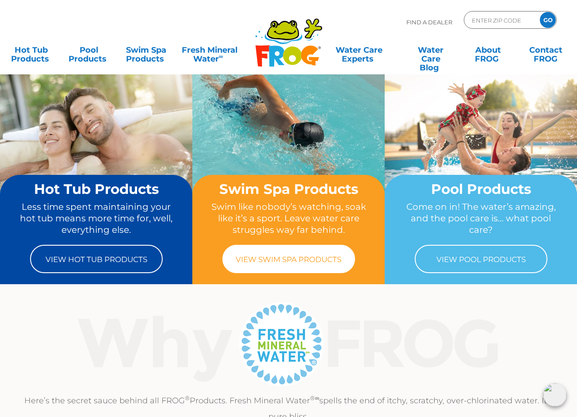
click at [288, 257] on link "View Swim Spa Products" at bounding box center [288, 259] width 133 height 28
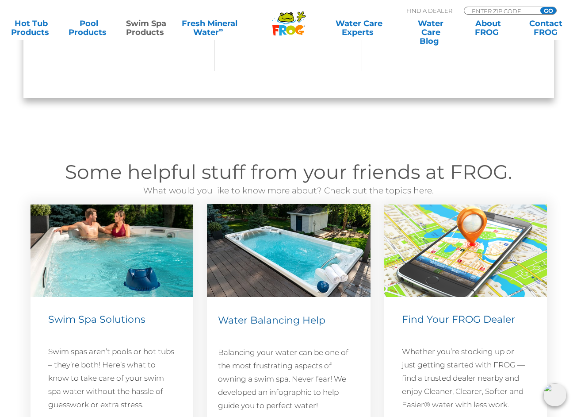
scroll to position [1111, 0]
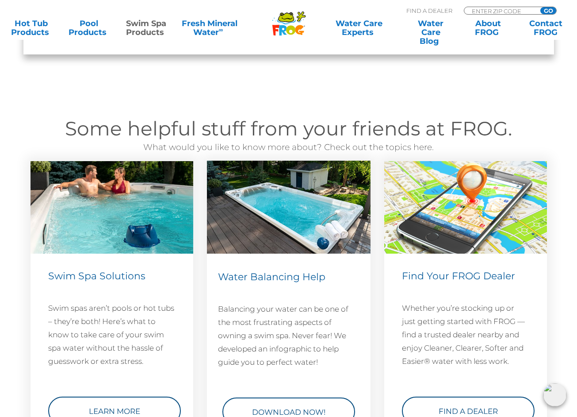
click at [107, 273] on span "Swim Spa Solutions" at bounding box center [96, 276] width 97 height 12
click at [99, 398] on link "Learn More" at bounding box center [114, 410] width 133 height 28
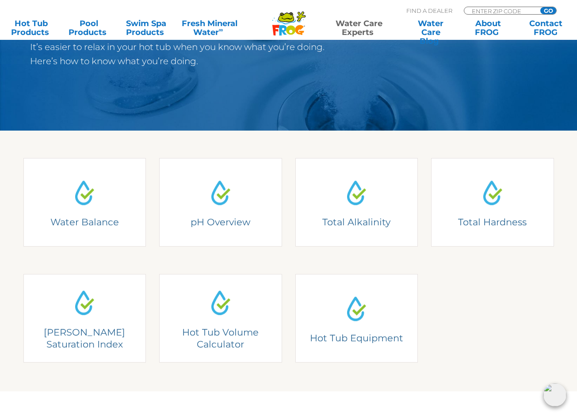
scroll to position [152, 0]
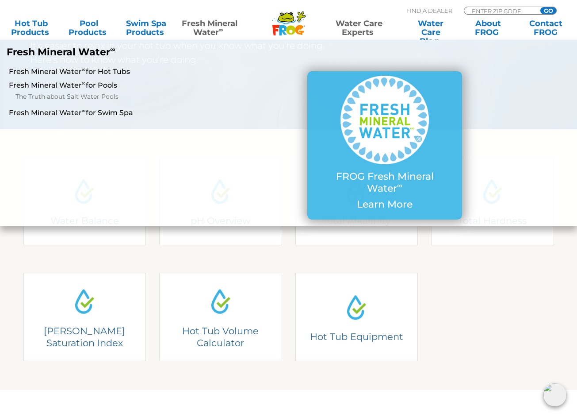
click at [220, 33] on sup "∞" at bounding box center [221, 29] width 4 height 7
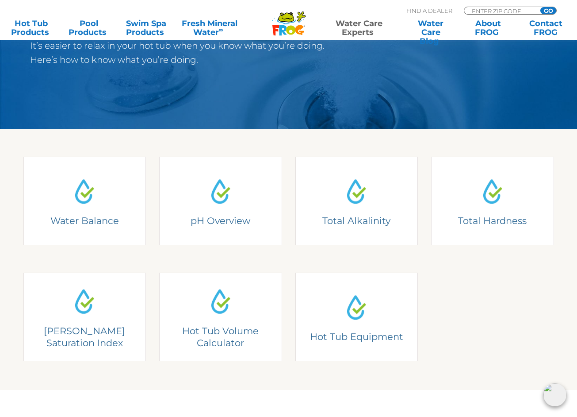
click at [287, 35] on icon ".st130{clip-path:url(#SVGID_2_);fill-rule:evenodd;clip-rule:evenodd;fill:#C3CC0…" at bounding box center [289, 23] width 34 height 25
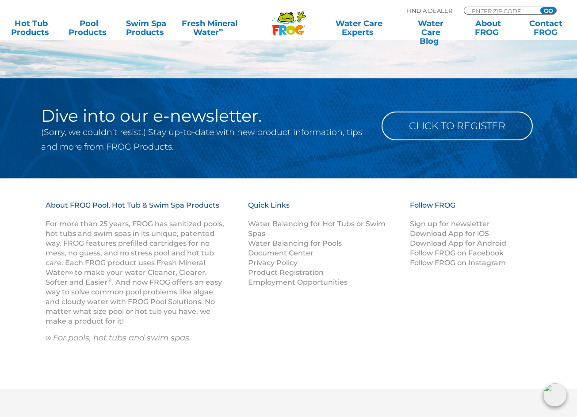
scroll to position [1031, 0]
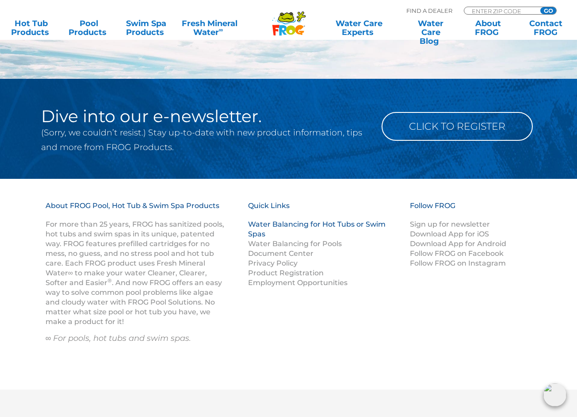
click at [317, 221] on link "Water Balancing for Hot Tubs or Swim Spas" at bounding box center [317, 229] width 138 height 18
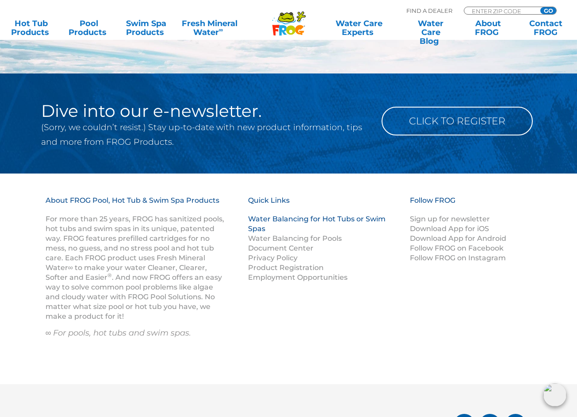
scroll to position [1038, 0]
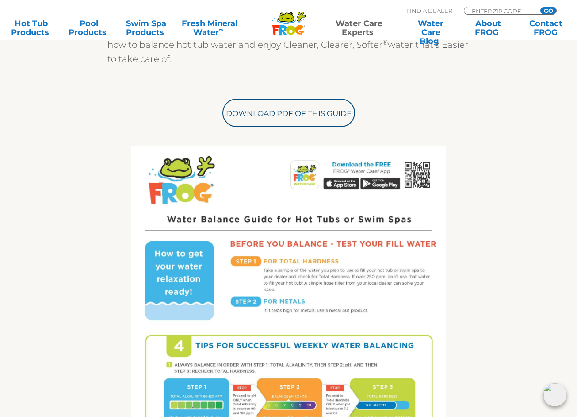
scroll to position [285, 0]
